Goal: Transaction & Acquisition: Subscribe to service/newsletter

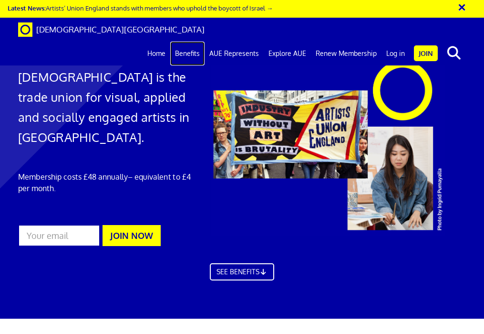
click at [179, 42] on link "Benefits" at bounding box center [187, 54] width 34 height 24
click at [153, 42] on link "Home" at bounding box center [157, 54] width 28 height 24
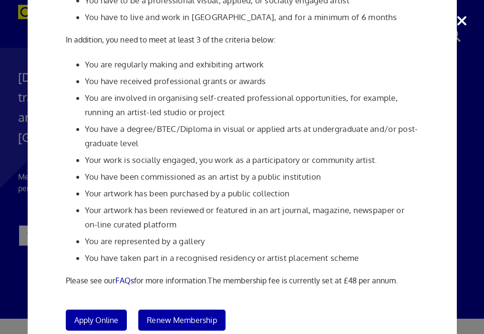
scroll to position [128, 0]
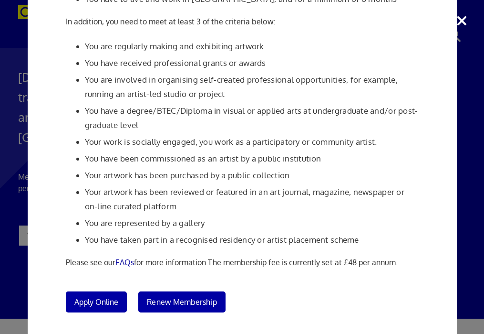
click at [463, 23] on div "Membership Criteria In order to join [DEMOGRAPHIC_DATA]: You have to be a profe…" at bounding box center [242, 167] width 484 height 334
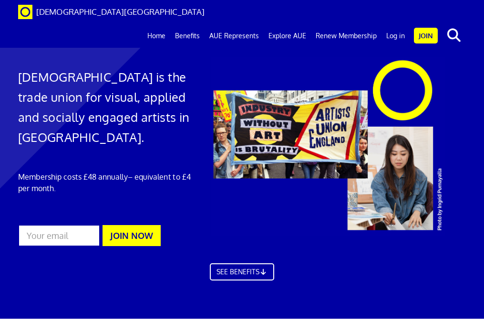
click at [190, 24] on link "Benefits" at bounding box center [187, 36] width 34 height 24
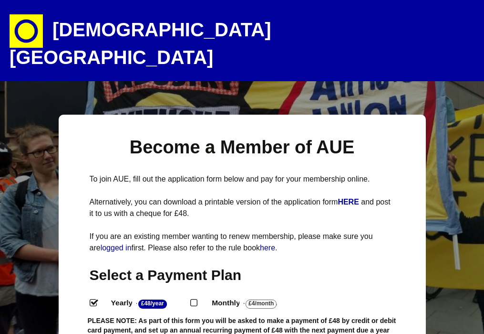
select select
